Goal: Check status: Check status

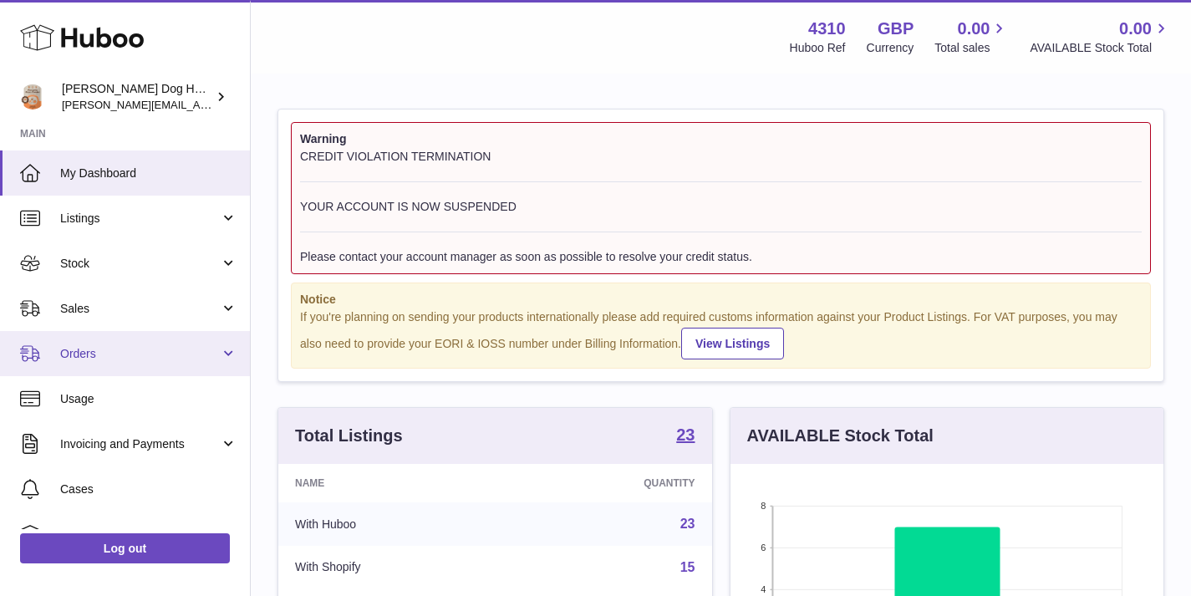
click at [138, 369] on link "Orders" at bounding box center [125, 353] width 250 height 45
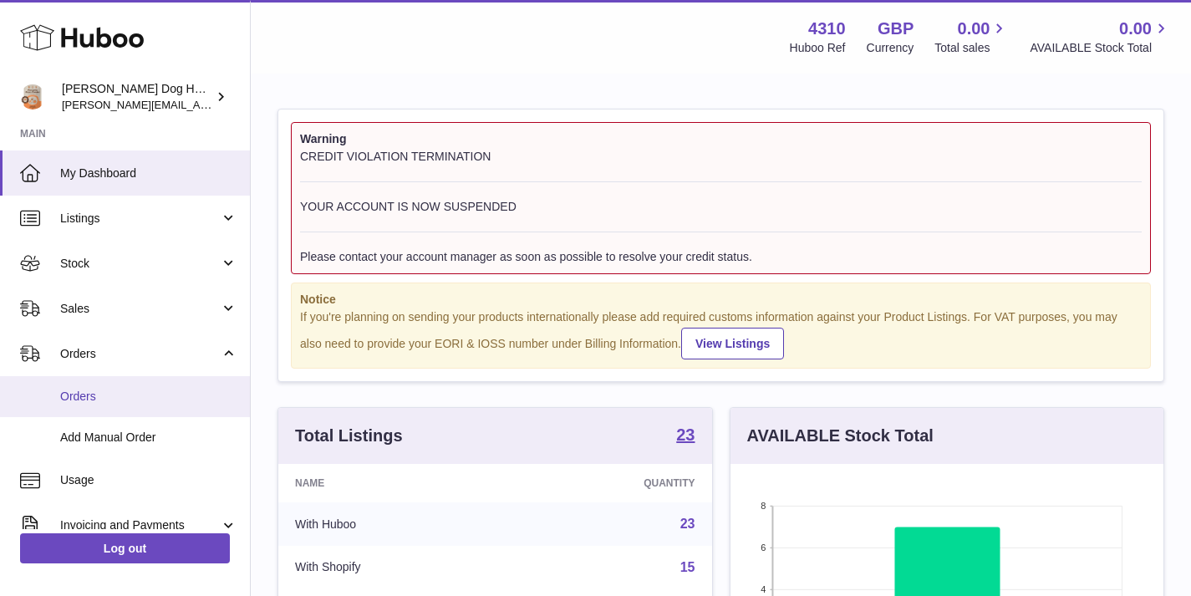
click at [135, 392] on span "Orders" at bounding box center [148, 397] width 177 height 16
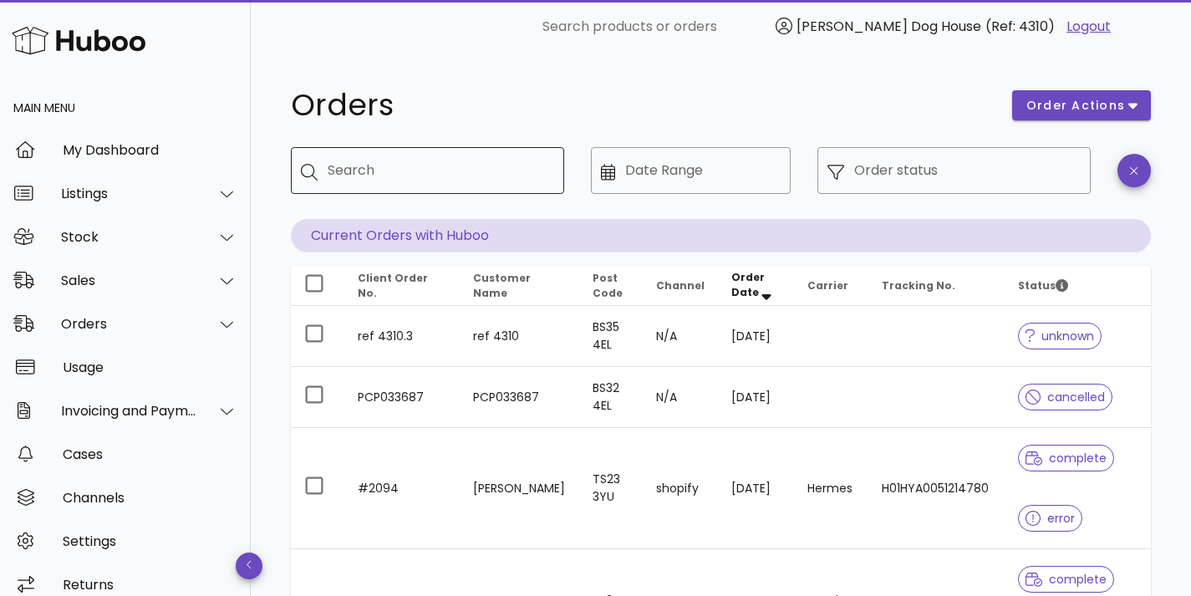
click at [430, 182] on input "Search" at bounding box center [439, 170] width 223 height 27
paste input "**********"
type input "**********"
click at [861, 125] on div "Orders" at bounding box center [641, 105] width 721 height 50
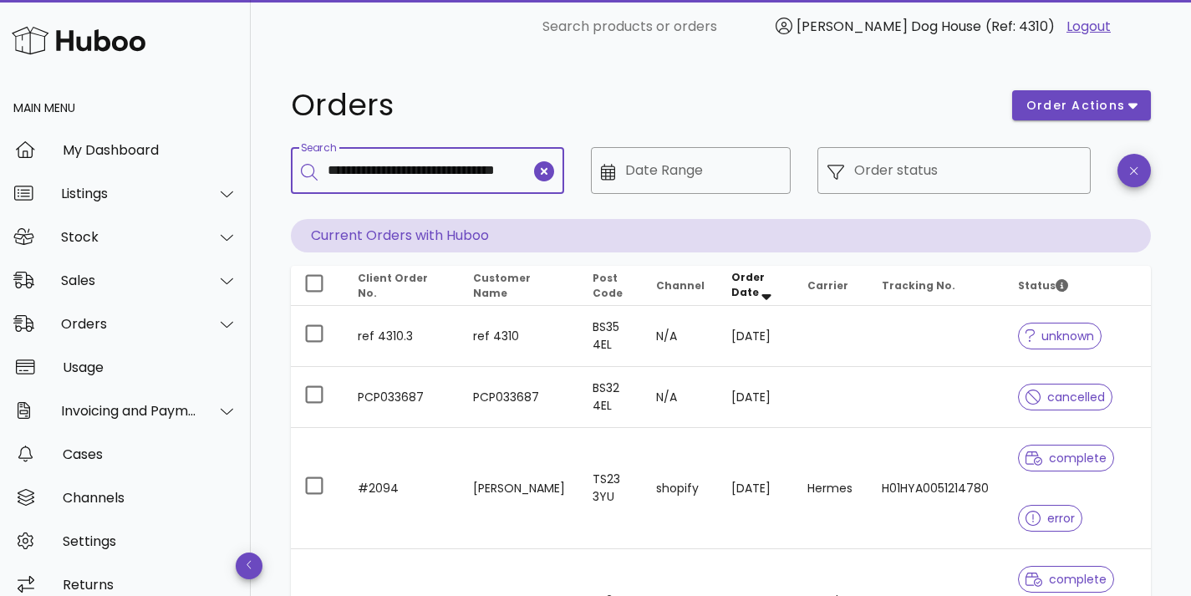
scroll to position [0, 0]
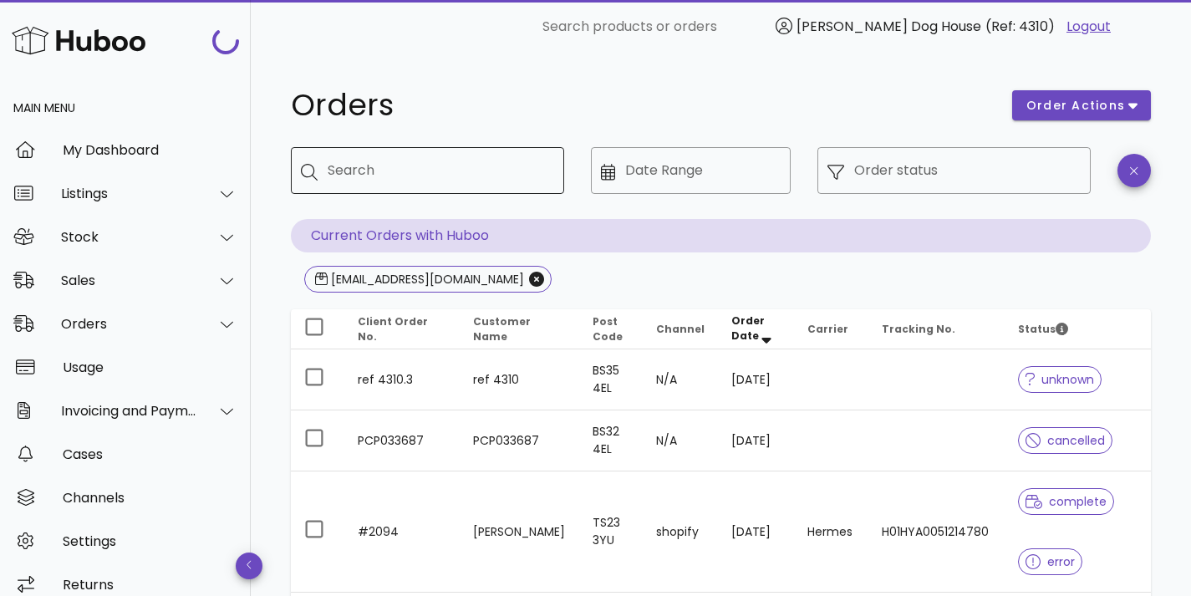
click at [420, 169] on input "Search" at bounding box center [439, 170] width 223 height 27
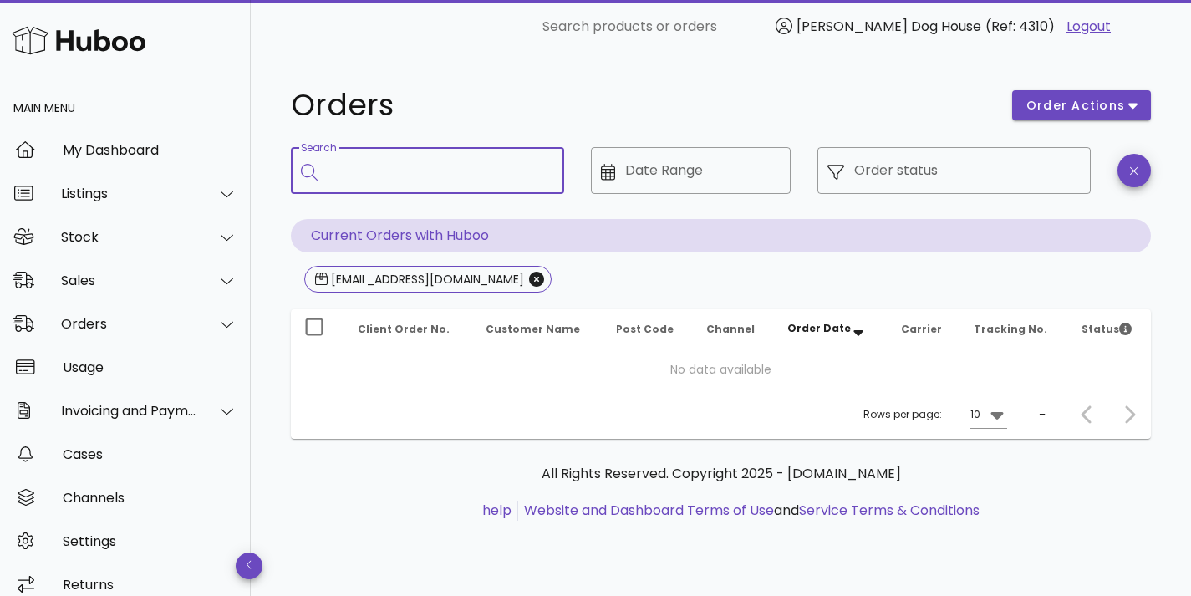
paste input "**********"
type input "**********"
click at [544, 170] on icon "clear icon" at bounding box center [544, 171] width 20 height 20
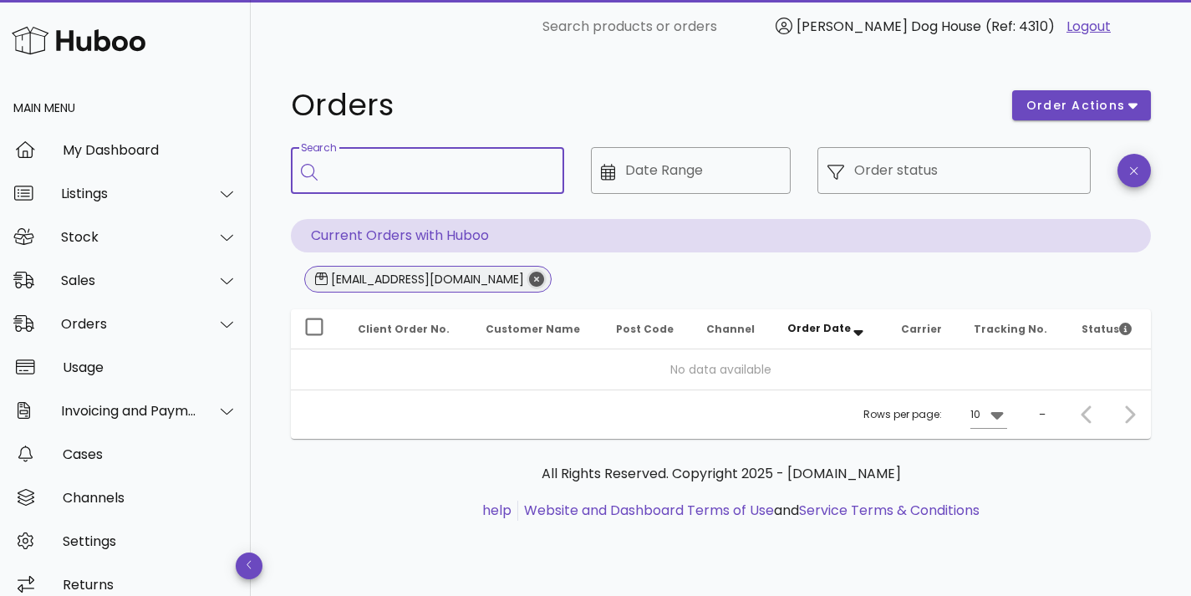
click at [544, 277] on icon "Close" at bounding box center [536, 279] width 15 height 15
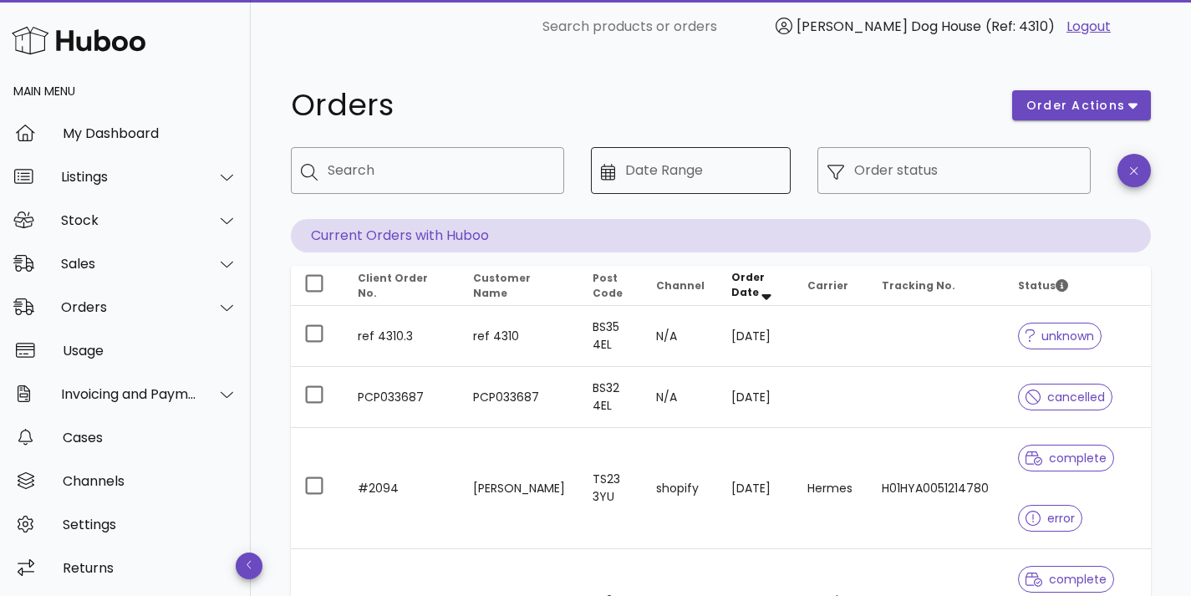
click at [655, 155] on div "Date Range" at bounding box center [702, 170] width 155 height 47
click at [660, 162] on input "Date Range" at bounding box center [702, 170] width 155 height 27
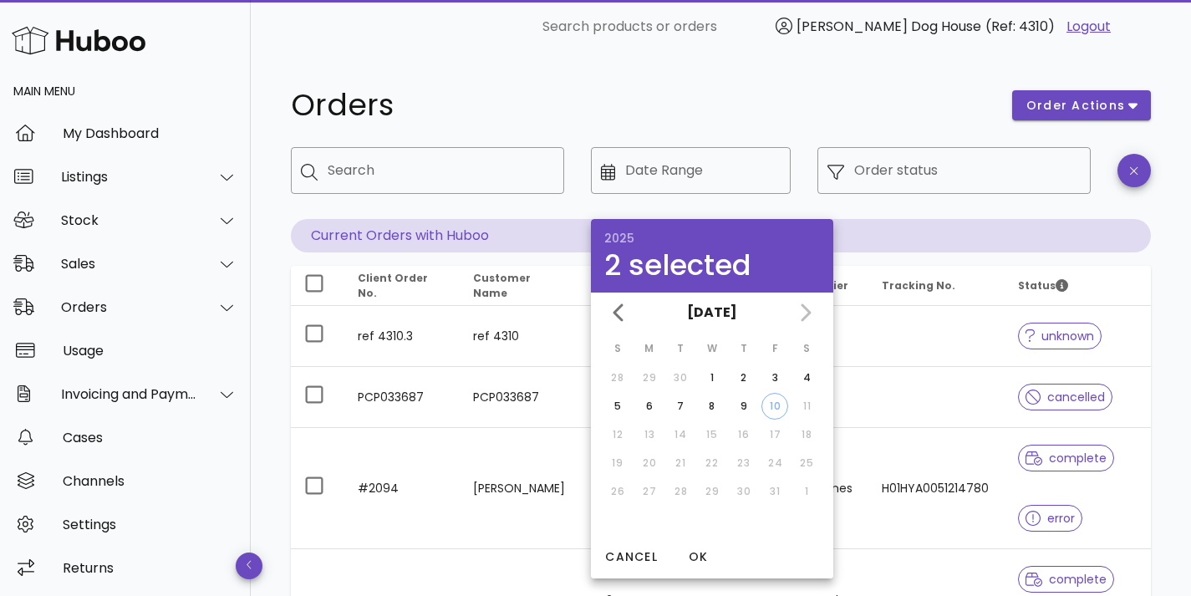
click at [938, 209] on div "​ Order status" at bounding box center [953, 183] width 293 height 92
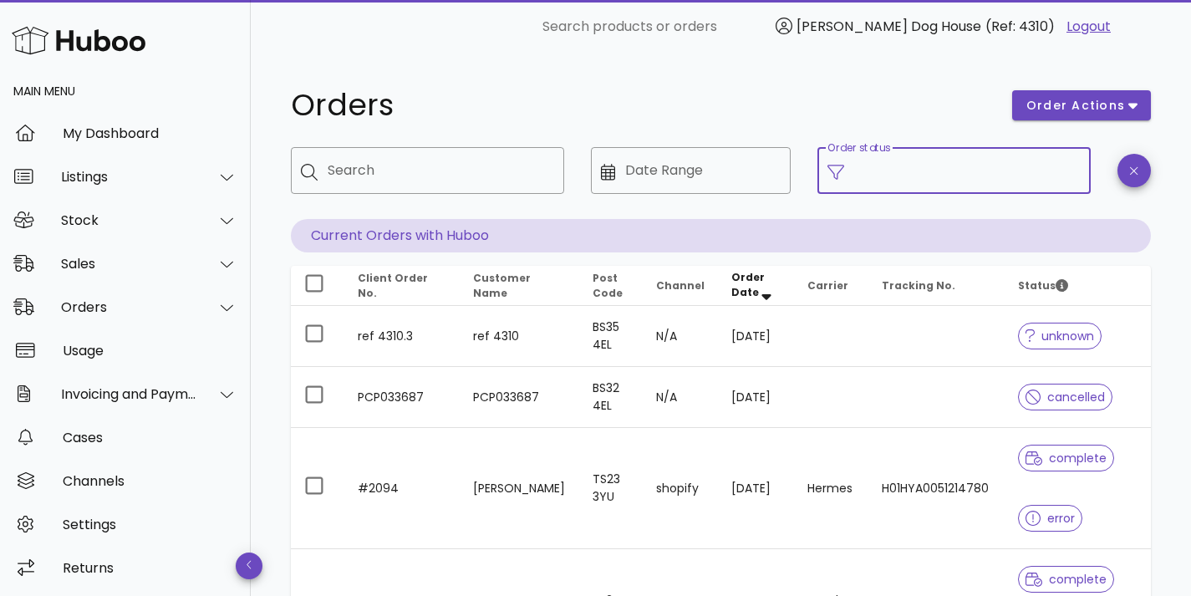
click at [932, 175] on input "Order status" at bounding box center [967, 170] width 226 height 27
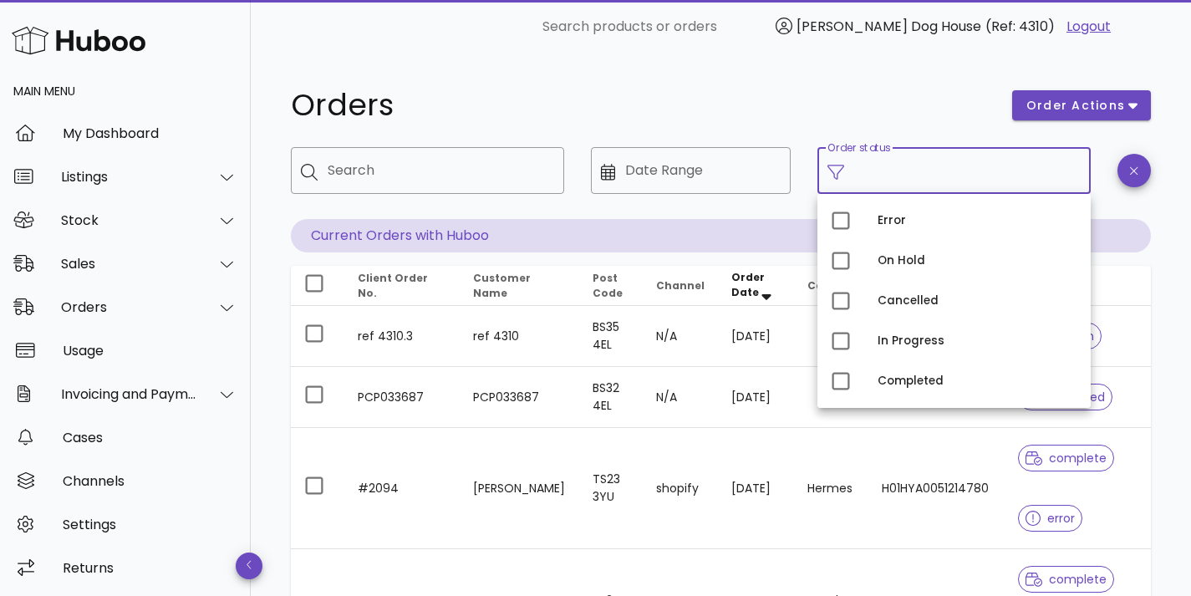
click at [694, 98] on h1 "Orders" at bounding box center [641, 105] width 701 height 30
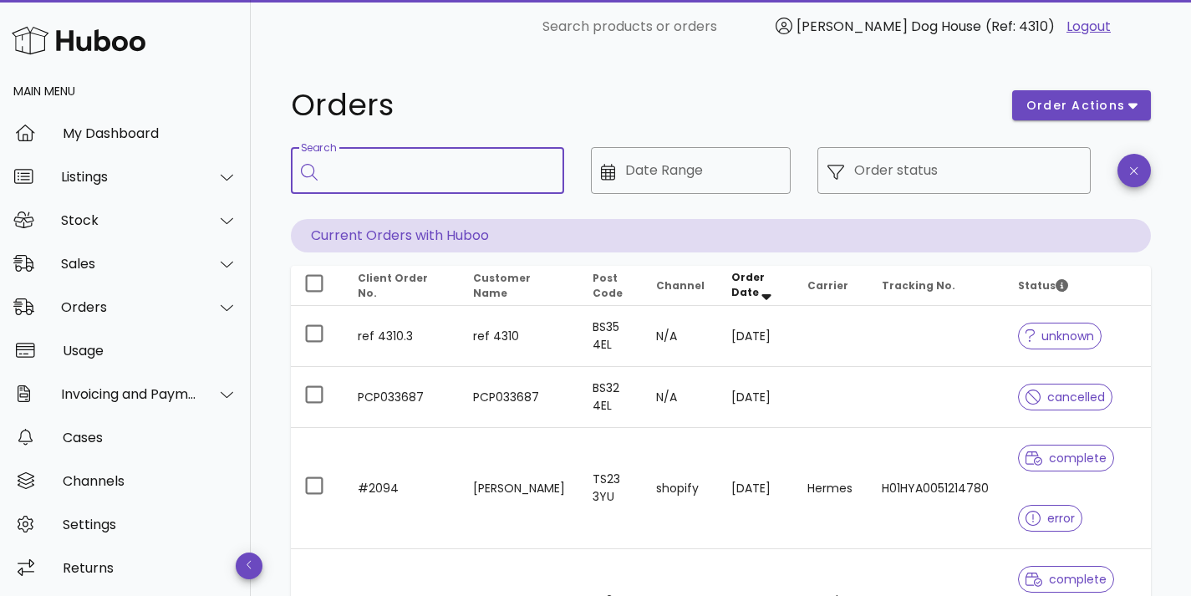
click at [395, 182] on input "Search" at bounding box center [439, 170] width 223 height 27
type input "**********"
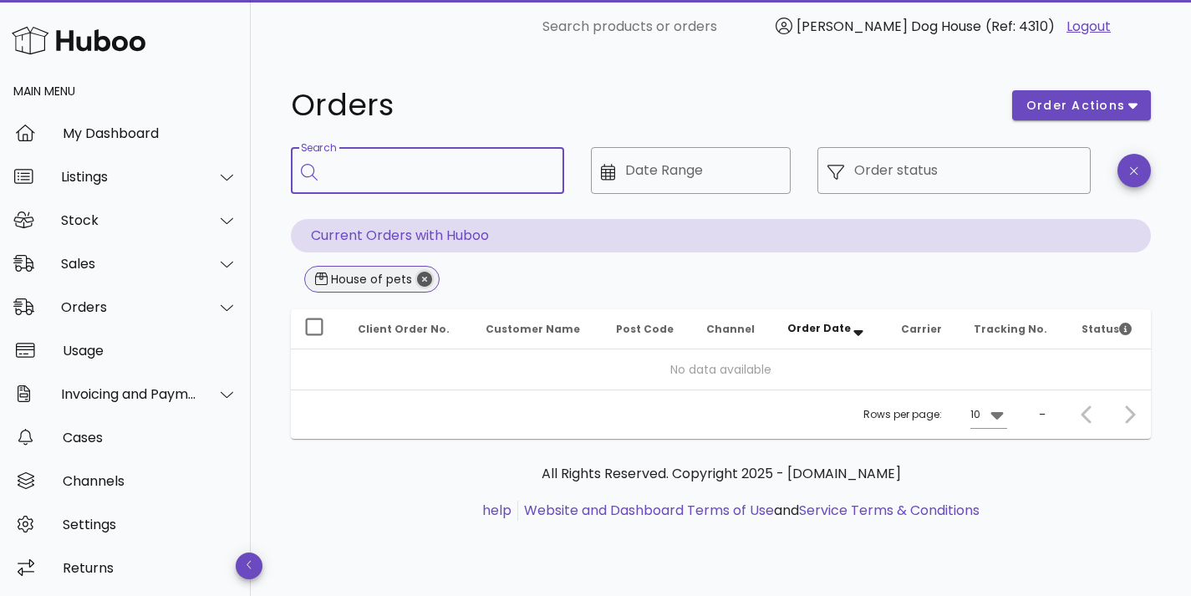
click at [424, 280] on icon "Close" at bounding box center [424, 279] width 15 height 15
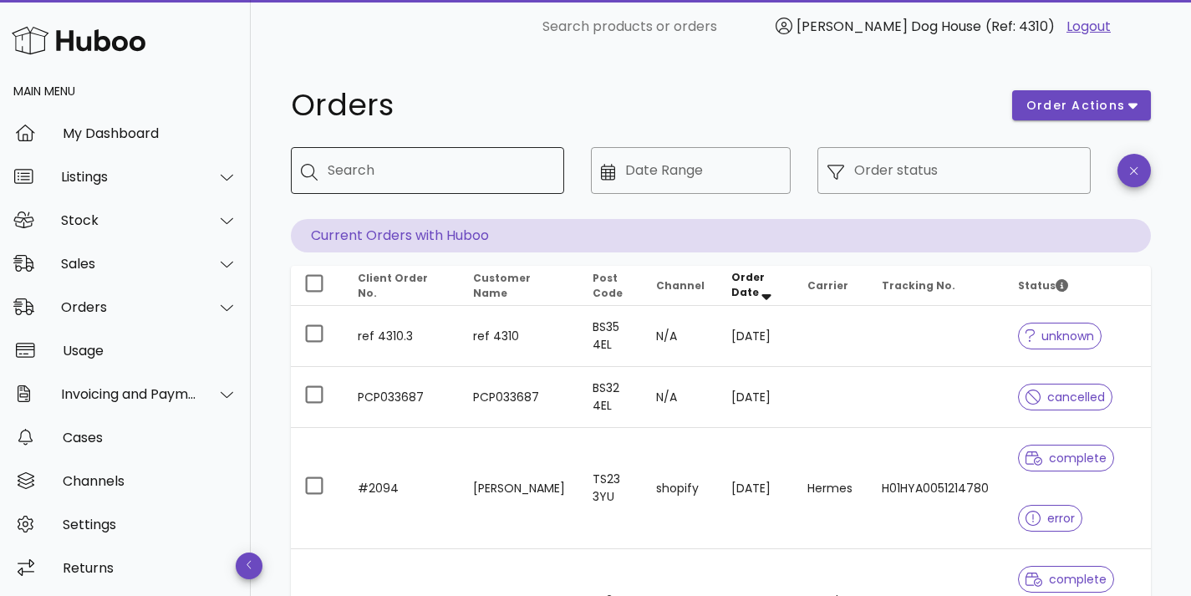
click at [348, 173] on input "Search" at bounding box center [439, 170] width 223 height 27
type input "*****"
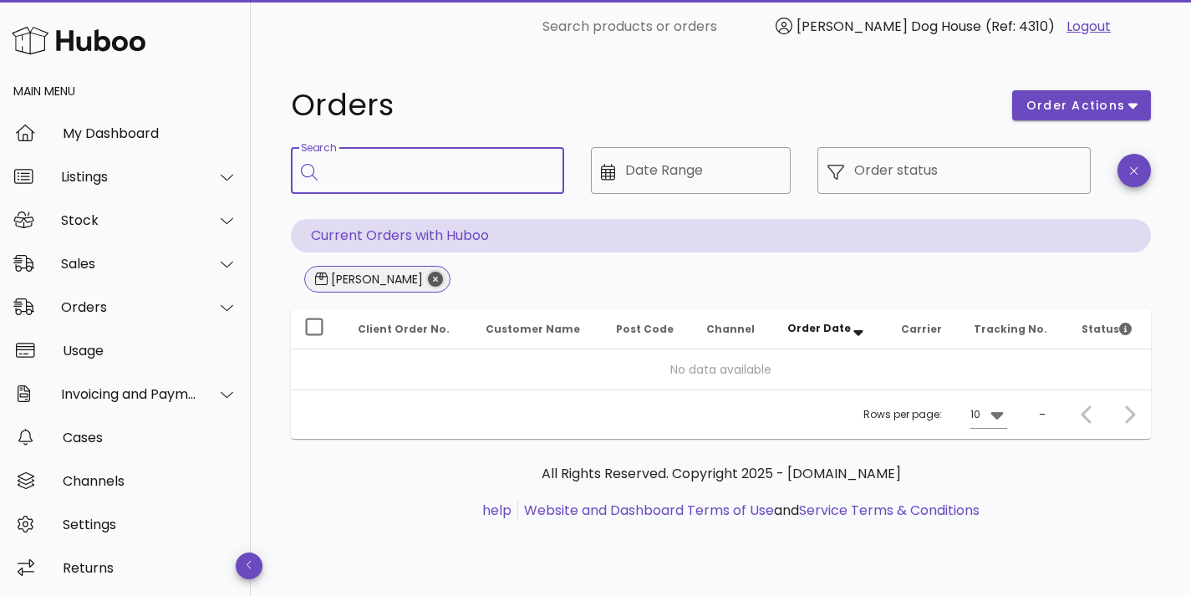
click at [428, 277] on icon "Close" at bounding box center [435, 279] width 15 height 15
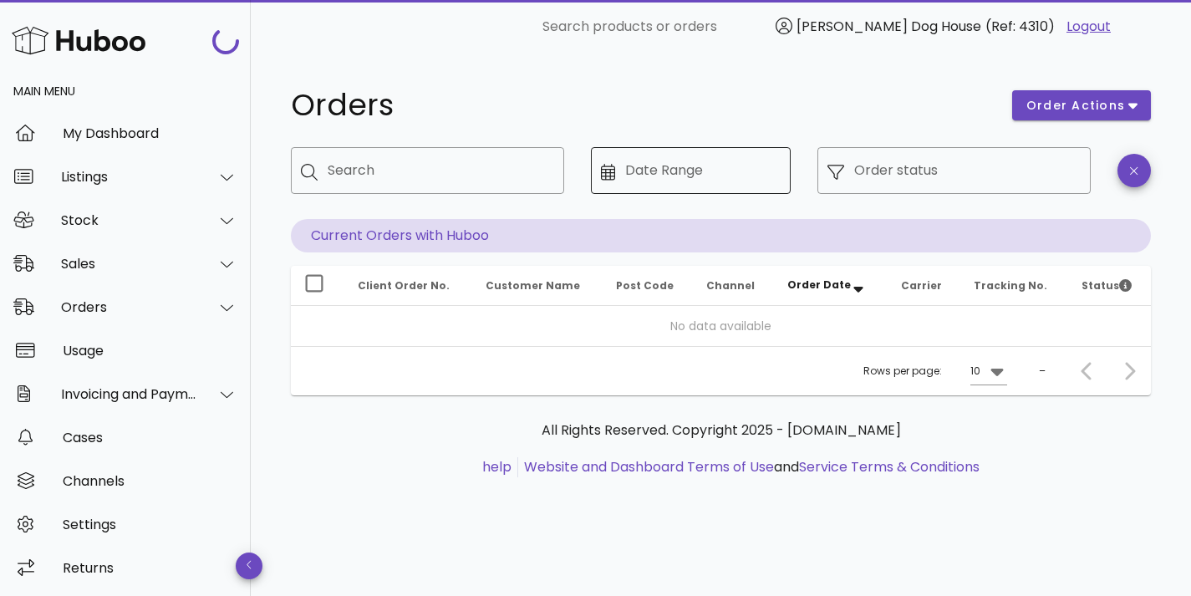
click at [685, 182] on input "Date Range" at bounding box center [702, 170] width 155 height 27
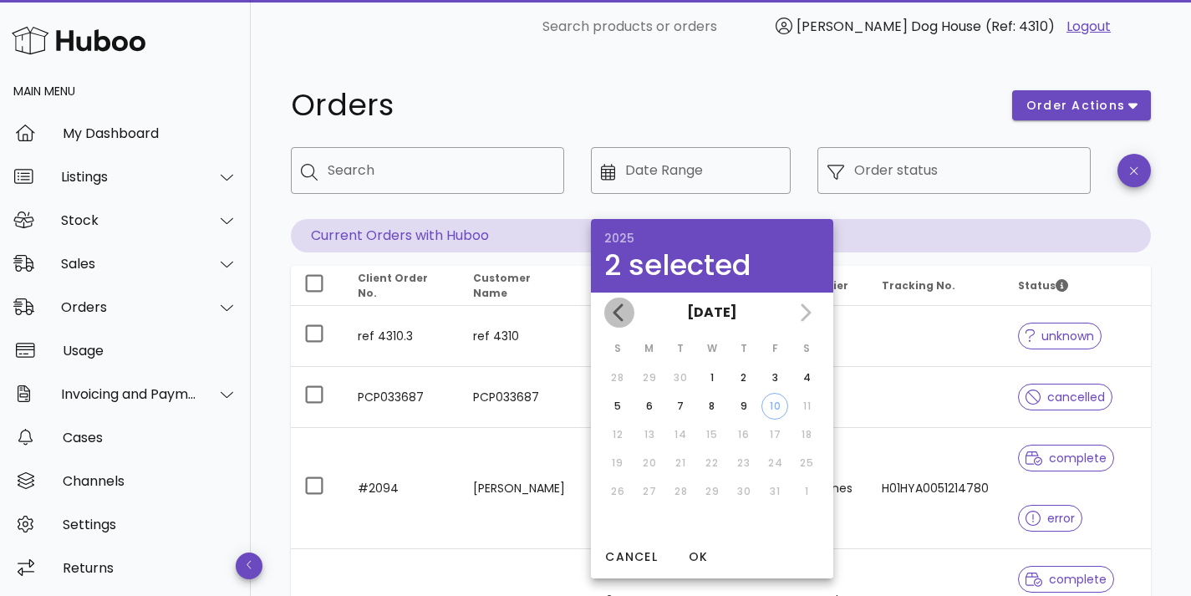
click at [610, 305] on icon "Previous month" at bounding box center [619, 313] width 20 height 20
click at [611, 305] on div "[DATE]" at bounding box center [712, 312] width 242 height 40
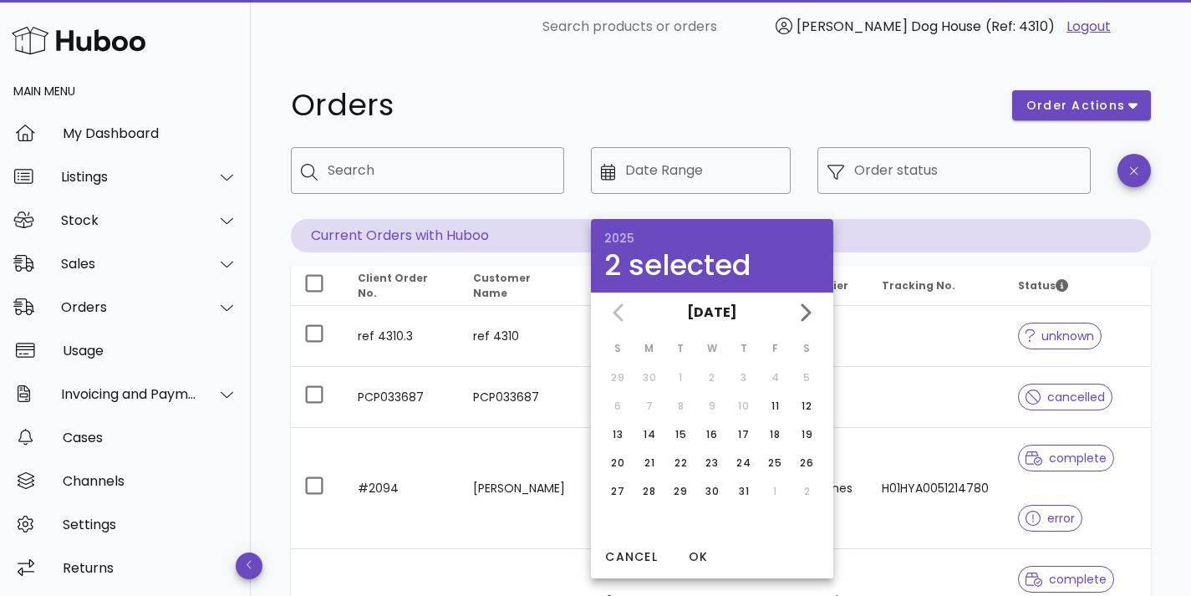
click at [616, 308] on div "[DATE]" at bounding box center [712, 312] width 242 height 40
click at [626, 268] on div "2 selected" at bounding box center [712, 265] width 216 height 28
click at [725, 306] on button "[DATE]" at bounding box center [712, 312] width 64 height 33
click at [624, 317] on div "2025" at bounding box center [712, 312] width 242 height 40
click at [706, 311] on button "2025" at bounding box center [713, 312] width 48 height 33
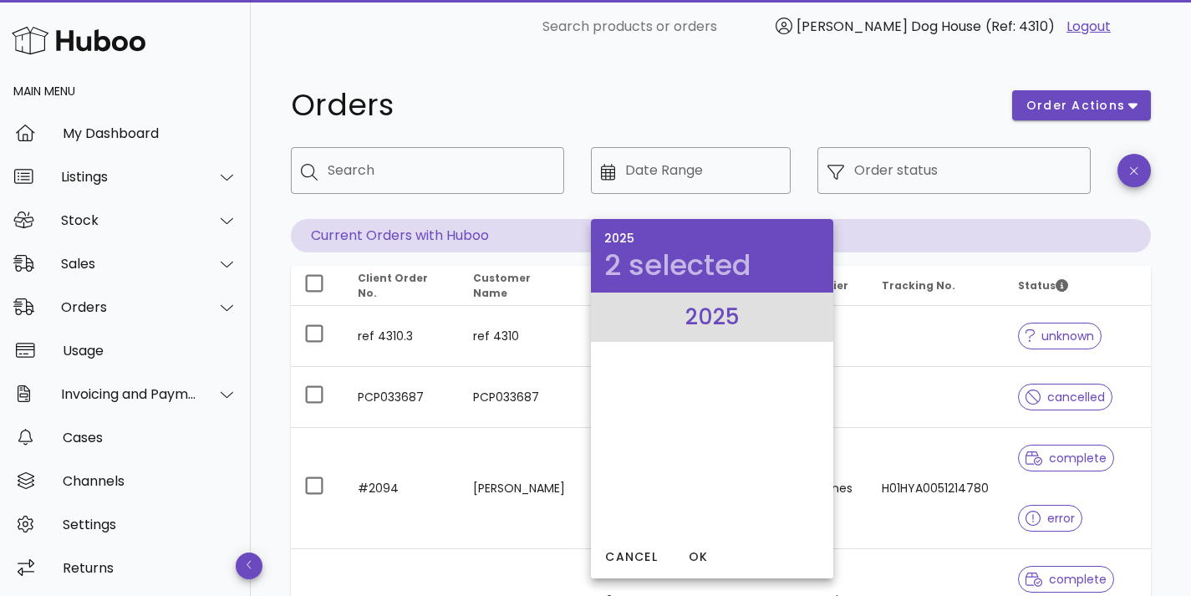
click at [715, 310] on li "2025" at bounding box center [712, 316] width 242 height 49
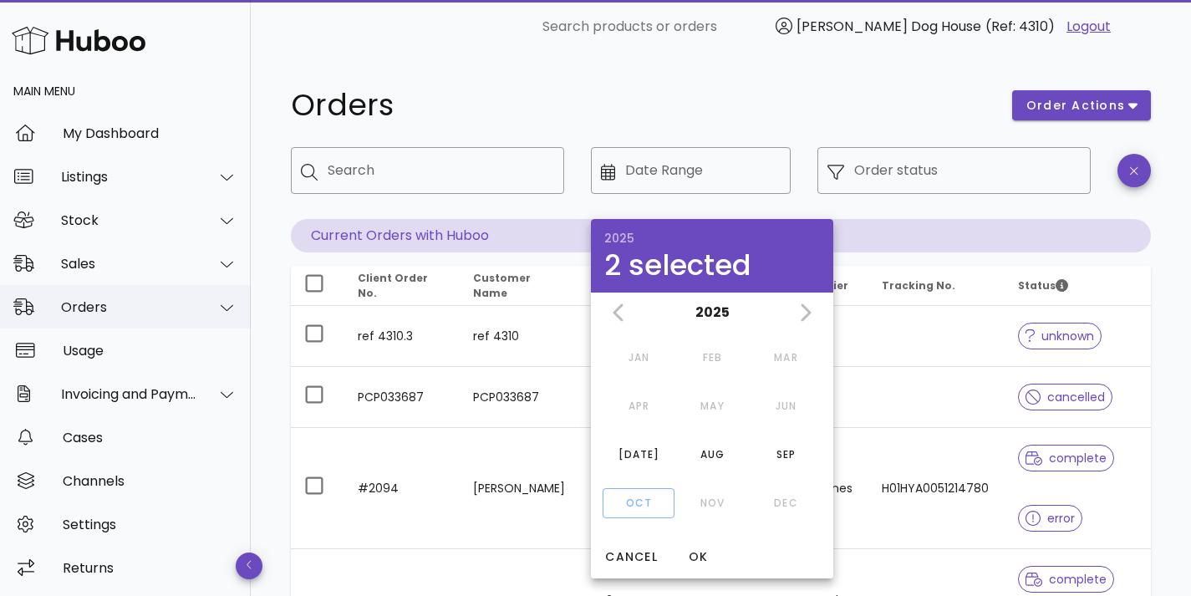
click at [61, 308] on div "Orders" at bounding box center [129, 307] width 136 height 16
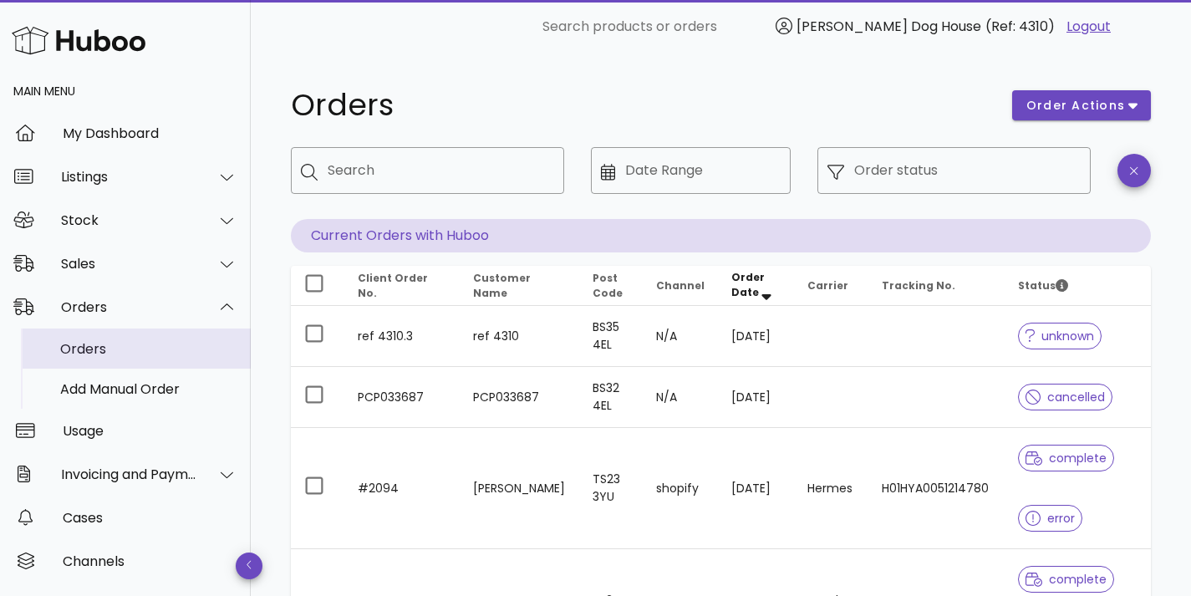
click at [158, 353] on div "Orders" at bounding box center [148, 349] width 177 height 16
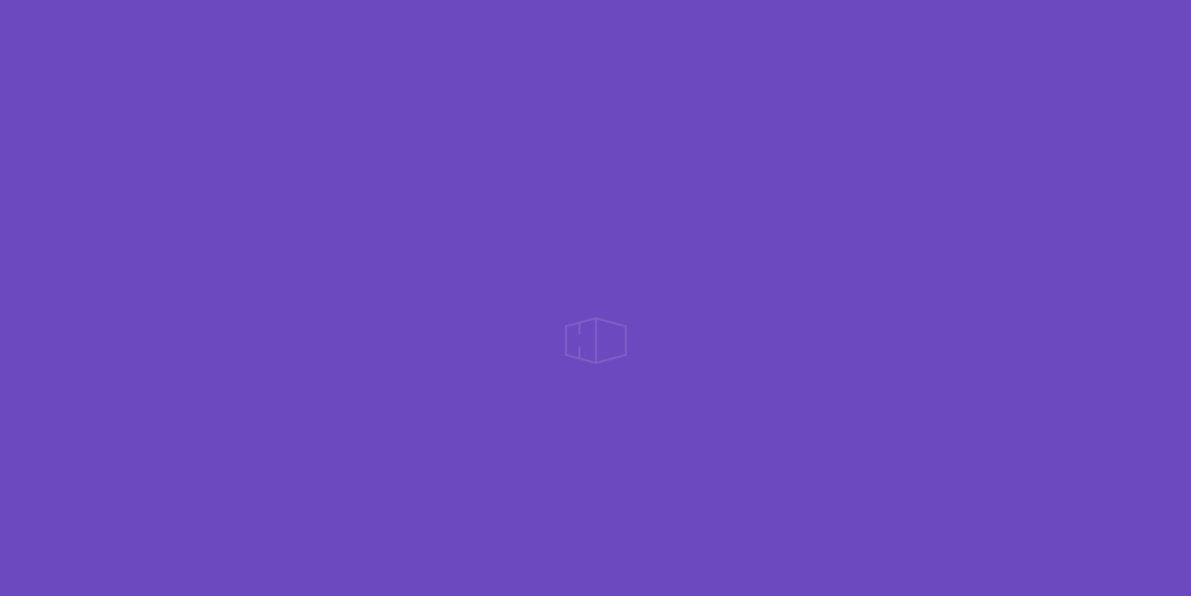
click at [1079, 103] on div at bounding box center [595, 298] width 1191 height 596
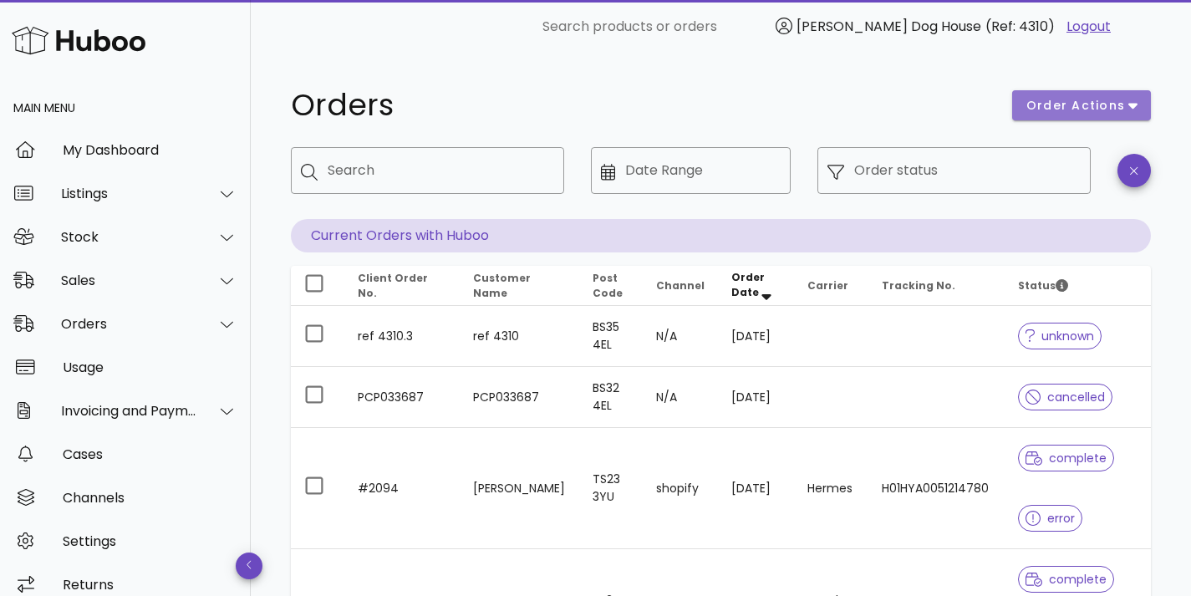
click at [1068, 112] on span "order actions" at bounding box center [1075, 106] width 100 height 18
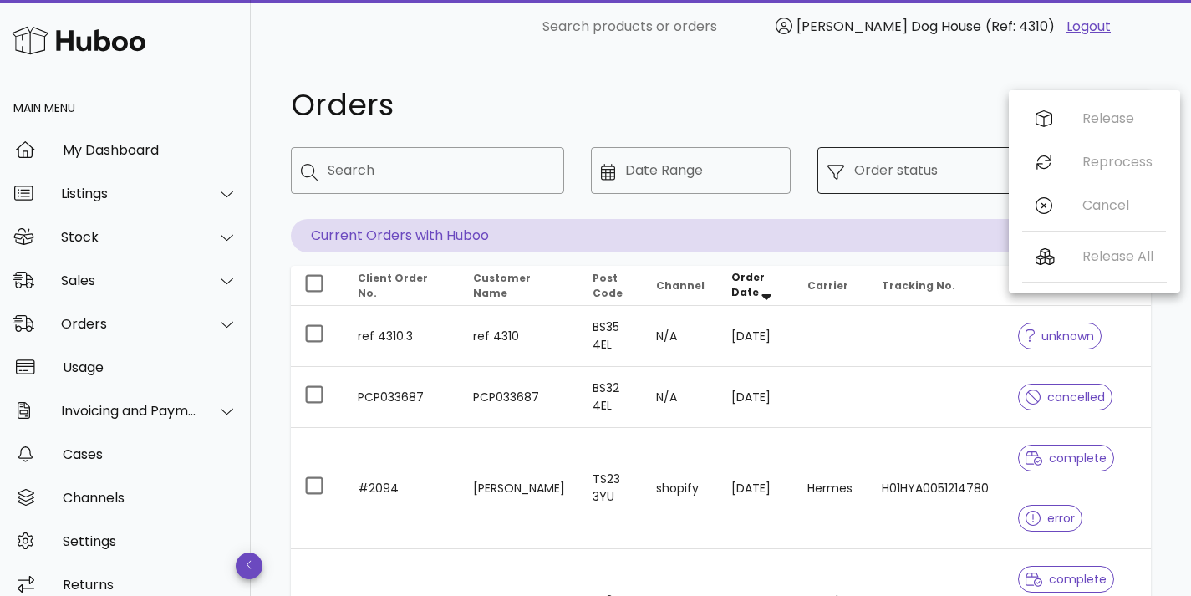
click at [904, 186] on div "Order status" at bounding box center [967, 170] width 226 height 47
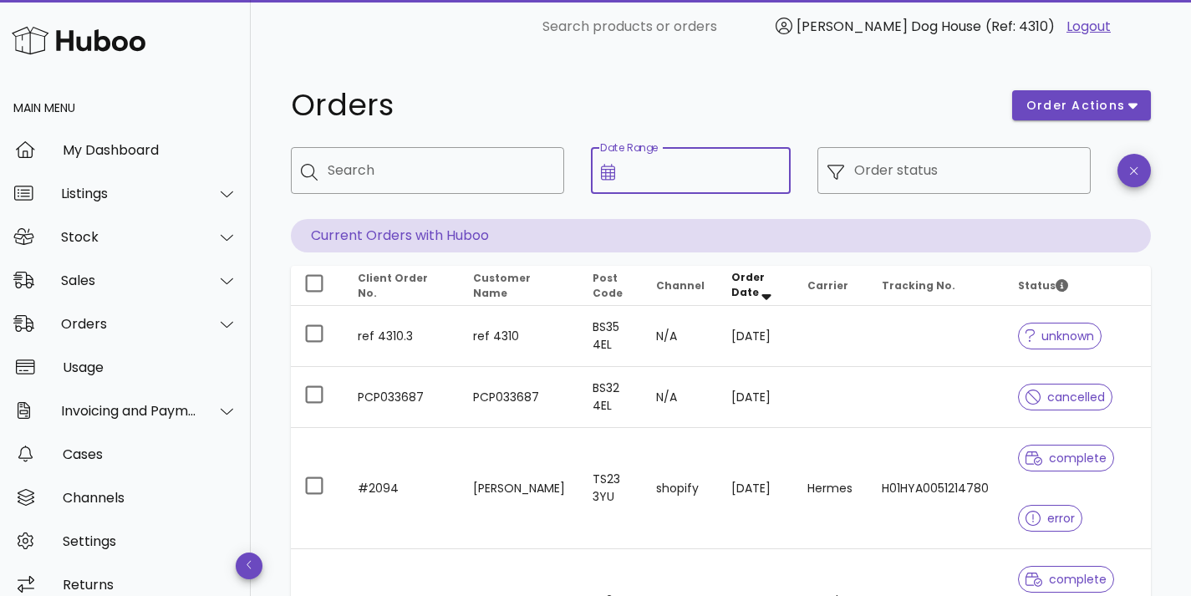
click at [678, 168] on input "Date Range" at bounding box center [702, 170] width 155 height 27
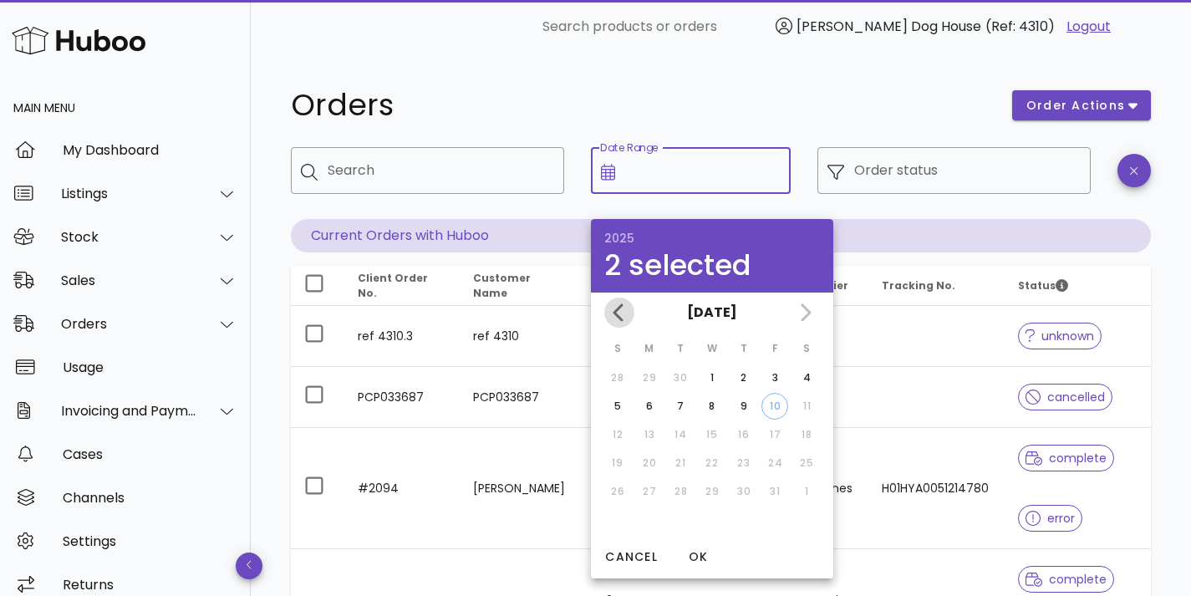
click at [614, 302] on button "Previous month" at bounding box center [619, 313] width 30 height 30
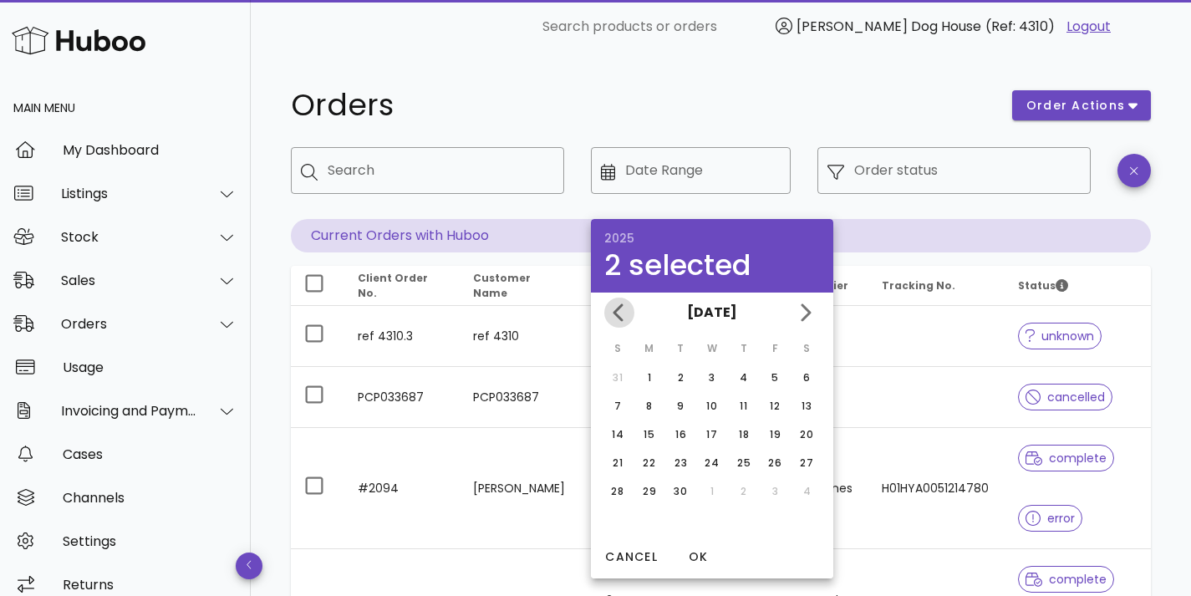
click at [627, 303] on icon "Previous month" at bounding box center [619, 313] width 20 height 20
click at [623, 313] on icon "Previous month" at bounding box center [619, 313] width 20 height 20
click at [623, 313] on div "August 2025 July 2025" at bounding box center [712, 312] width 242 height 40
click at [623, 313] on div "[DATE]" at bounding box center [712, 312] width 242 height 40
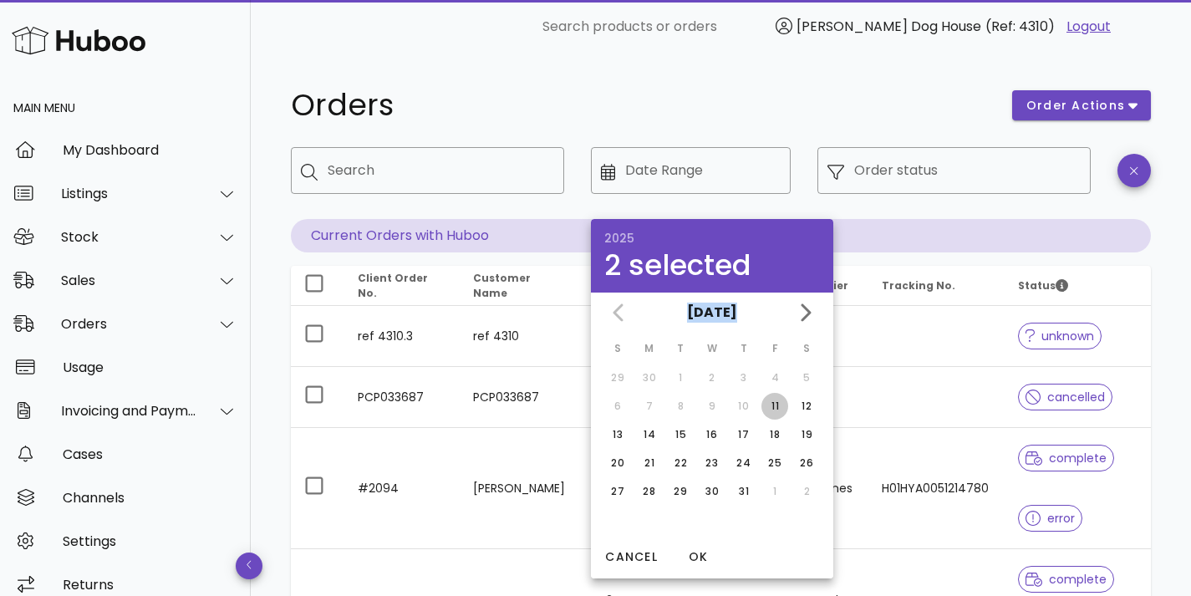
click at [781, 400] on div "11" at bounding box center [774, 406] width 27 height 15
click at [881, 35] on span "[PERSON_NAME] Dog House" at bounding box center [888, 26] width 185 height 19
